Goal: Information Seeking & Learning: Learn about a topic

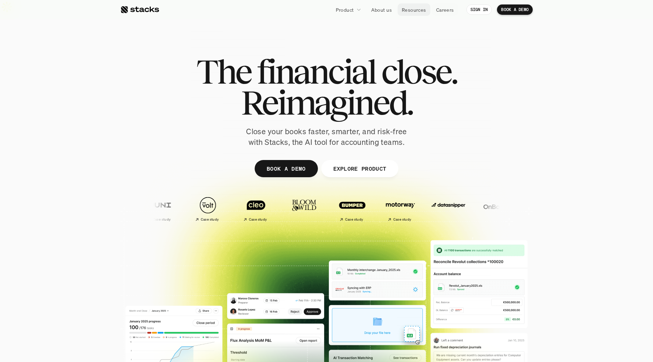
click at [414, 12] on p "Resources" at bounding box center [414, 9] width 24 height 7
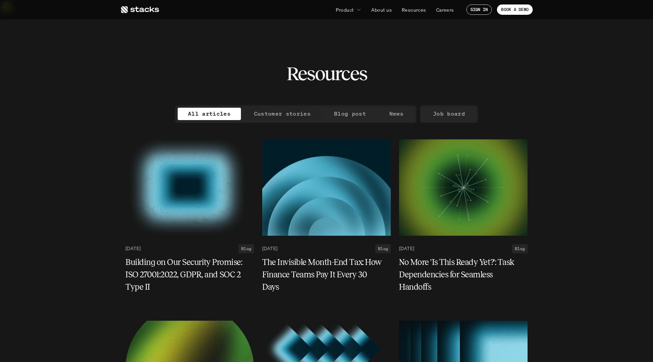
click at [296, 109] on p "Customer stories" at bounding box center [282, 114] width 57 height 10
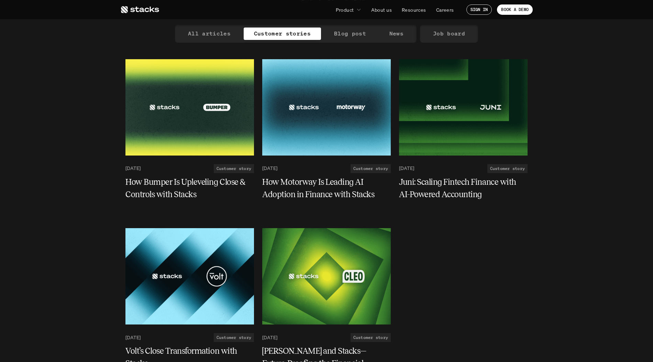
scroll to position [94, 0]
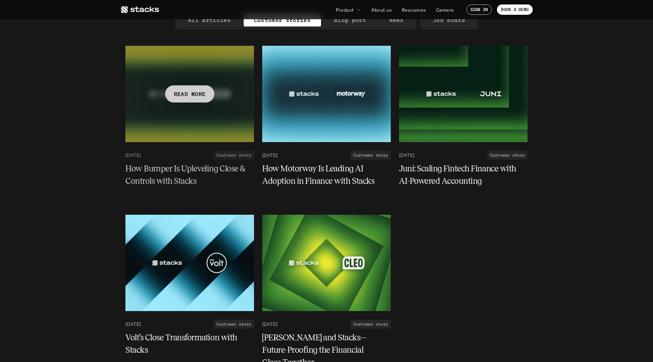
click at [198, 89] on p "READ MORE" at bounding box center [190, 94] width 32 height 10
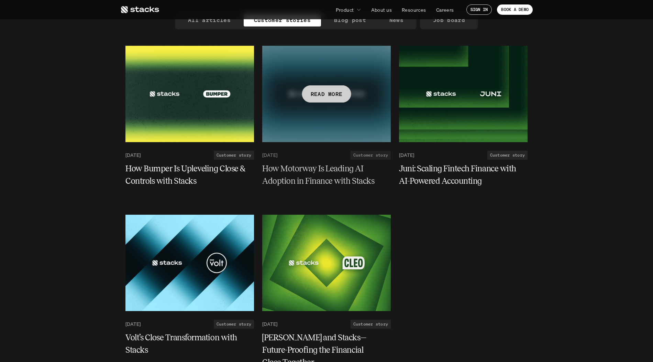
click at [319, 100] on div at bounding box center [326, 94] width 129 height 96
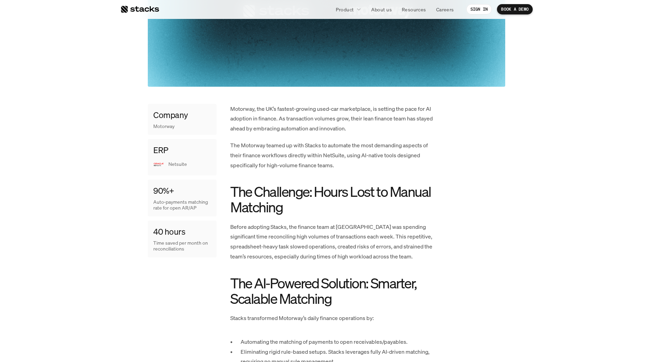
scroll to position [262, 0]
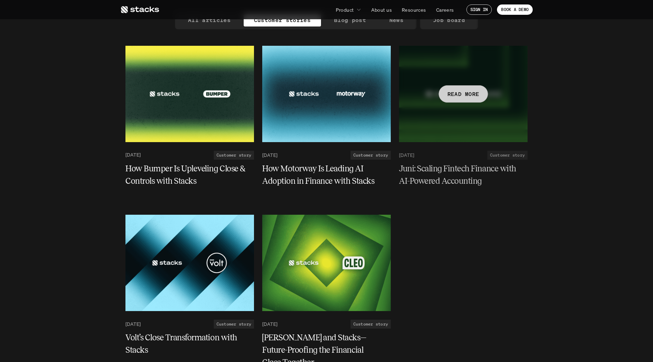
click at [437, 97] on div at bounding box center [463, 94] width 129 height 96
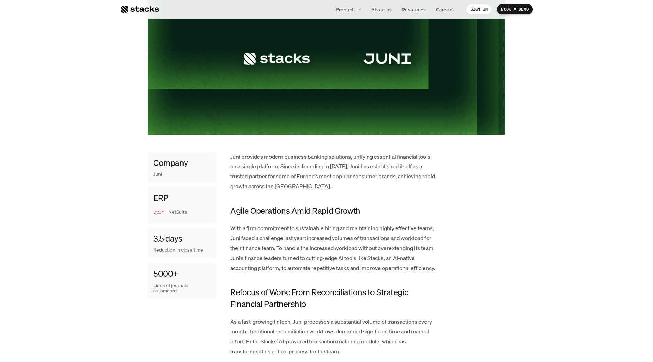
scroll to position [217, 0]
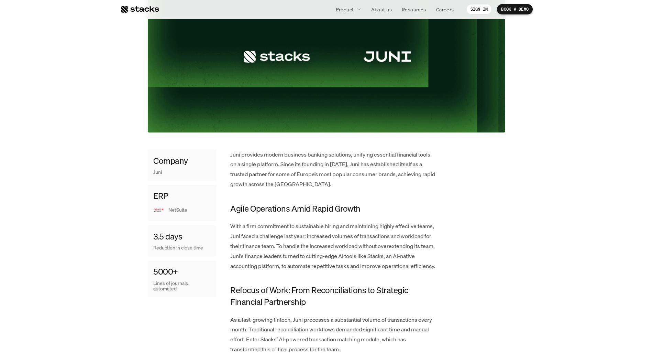
click at [281, 150] on p "Juni provides modern business banking solutions, unifying essential financial t…" at bounding box center [333, 170] width 206 height 40
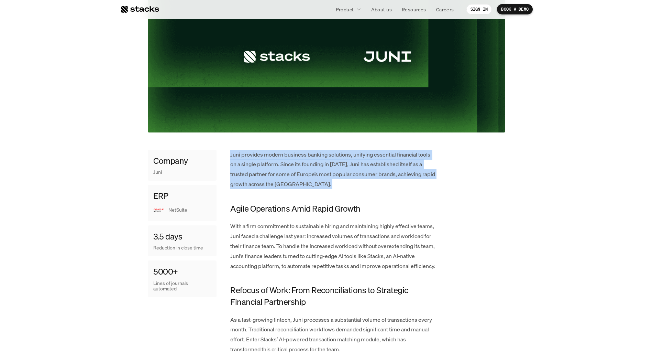
click at [281, 150] on p "Juni provides modern business banking solutions, unifying essential financial t…" at bounding box center [333, 170] width 206 height 40
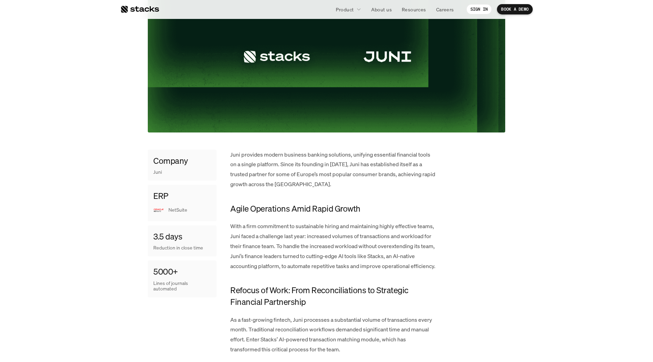
click at [266, 151] on p "Juni provides modern business banking solutions, unifying essential financial t…" at bounding box center [333, 170] width 206 height 40
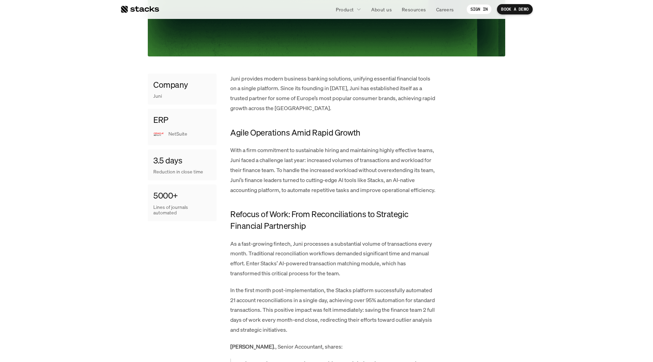
click at [274, 127] on h4 "Agile Operations Amid Rapid Growth" at bounding box center [333, 133] width 206 height 12
click at [263, 165] on p "With a firm commitment to sustainable hiring and maintaining highly effective t…" at bounding box center [333, 170] width 206 height 50
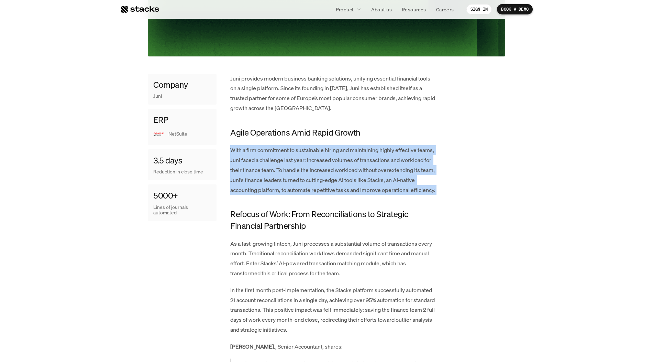
click at [263, 165] on p "With a firm commitment to sustainable hiring and maintaining highly effective t…" at bounding box center [333, 170] width 206 height 50
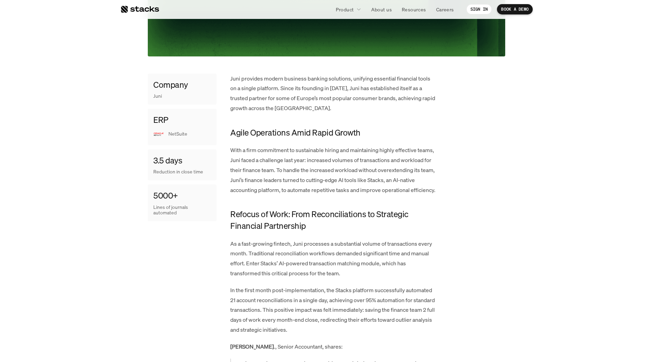
click at [260, 179] on p "With a firm commitment to sustainable hiring and maintaining highly effective t…" at bounding box center [333, 170] width 206 height 50
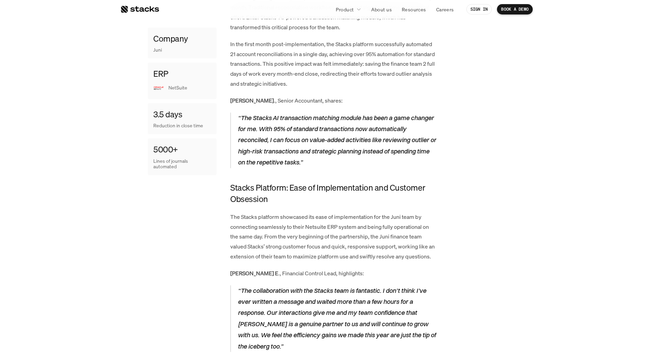
scroll to position [569, 0]
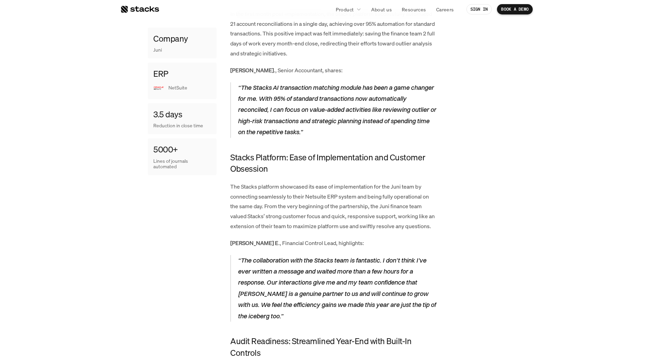
click at [264, 158] on h4 "Stacks Platform: Ease of Implementation and Customer Obsession" at bounding box center [333, 163] width 206 height 23
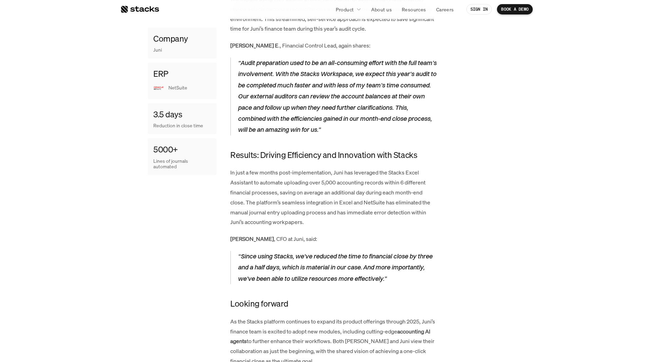
scroll to position [1007, 0]
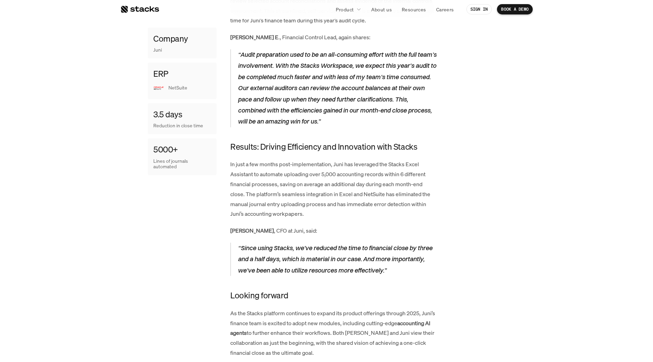
click at [318, 159] on p "In just a few months post-implementation, Juni has leveraged the Stacks Excel A…" at bounding box center [333, 188] width 206 height 59
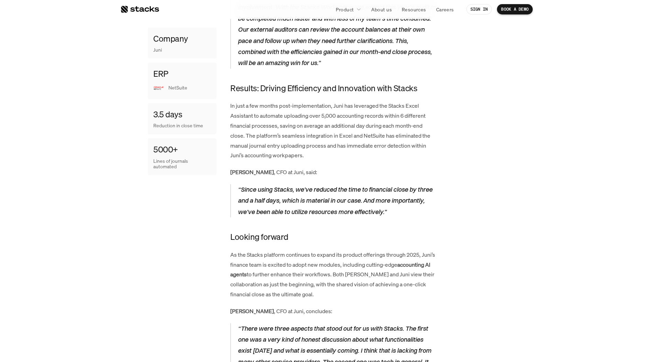
scroll to position [1070, 0]
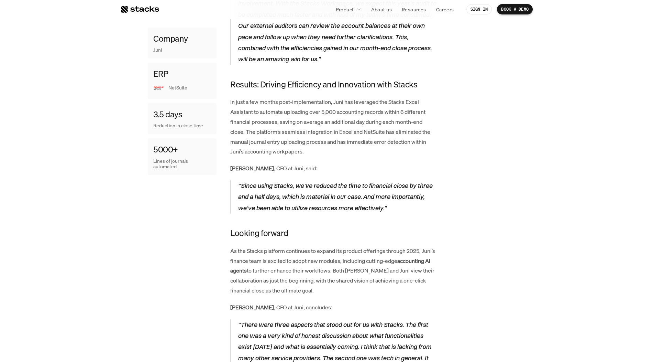
click at [300, 180] on p "“Since using Stacks, we've reduced the time to financial close by three and a h…" at bounding box center [337, 196] width 199 height 33
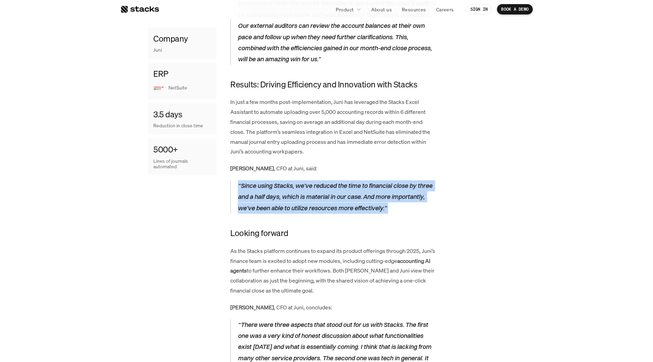
click at [300, 180] on p "“Since using Stacks, we've reduced the time to financial close by three and a h…" at bounding box center [337, 196] width 199 height 33
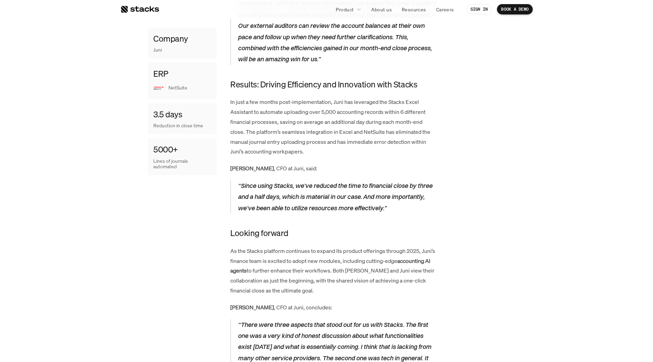
click at [289, 180] on p "“Since using Stacks, we've reduced the time to financial close by three and a h…" at bounding box center [337, 196] width 199 height 33
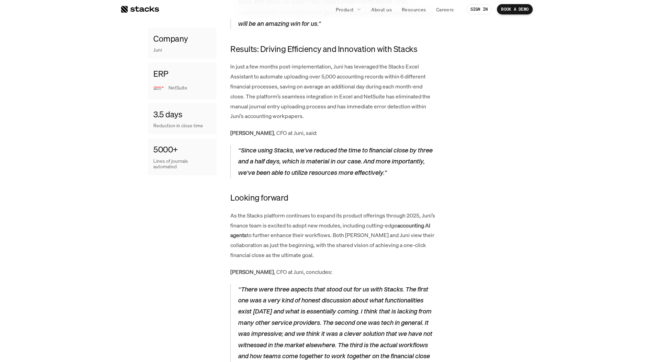
click at [299, 145] on p "“Since using Stacks, we've reduced the time to financial close by three and a h…" at bounding box center [337, 161] width 199 height 33
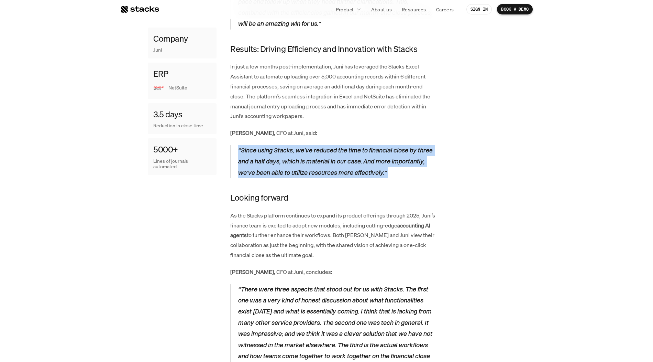
click at [299, 145] on p "“Since using Stacks, we've reduced the time to financial close by three and a h…" at bounding box center [337, 161] width 199 height 33
click at [290, 149] on p "“Since using Stacks, we've reduced the time to financial close by three and a h…" at bounding box center [337, 161] width 199 height 33
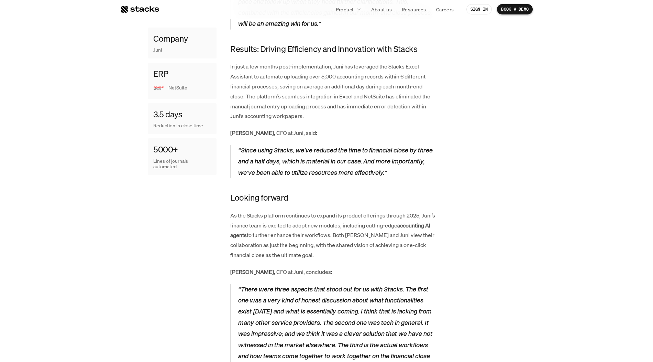
scroll to position [1182, 0]
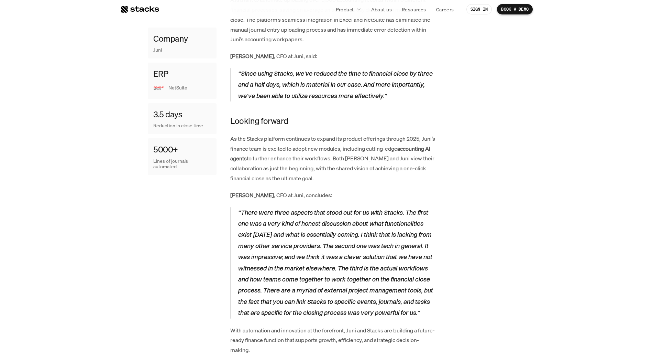
click at [264, 145] on strong "accounting AI agents" at bounding box center [330, 154] width 201 height 18
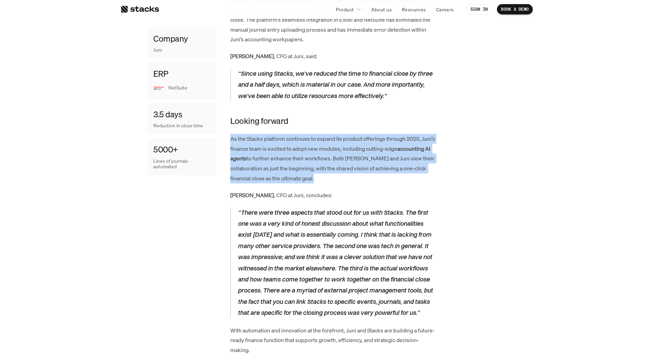
click at [264, 145] on strong "accounting AI agents" at bounding box center [330, 154] width 201 height 18
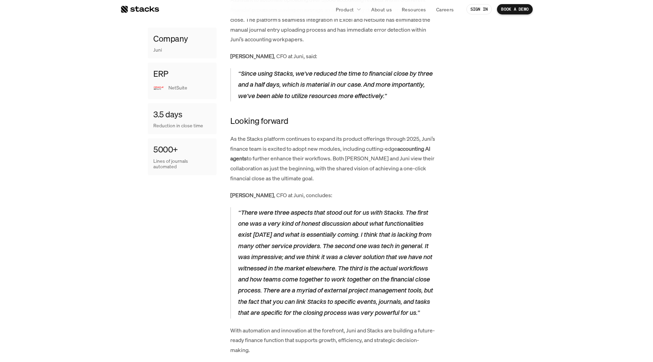
click at [260, 155] on p "As the Stacks platform continues to expand its product offerings through 2025, …" at bounding box center [333, 159] width 206 height 50
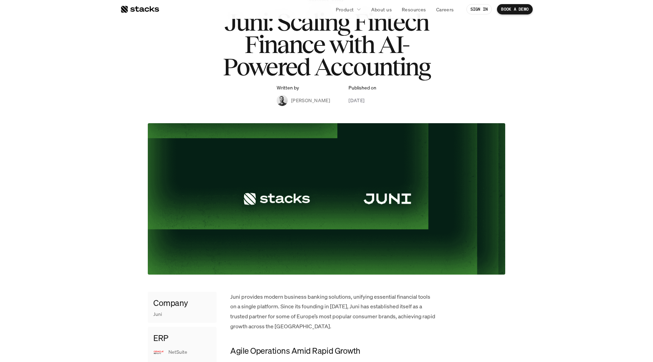
scroll to position [0, 0]
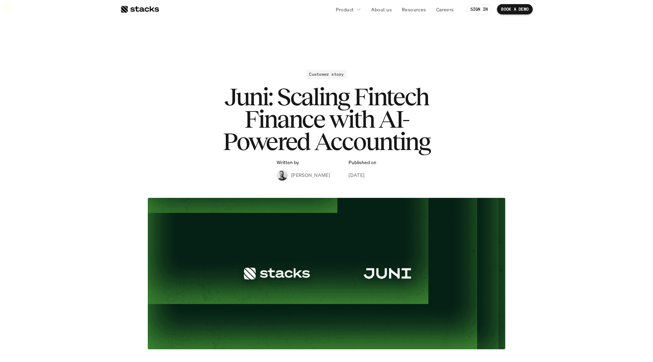
click at [132, 9] on div at bounding box center [139, 9] width 39 height 8
